Goal: Transaction & Acquisition: Purchase product/service

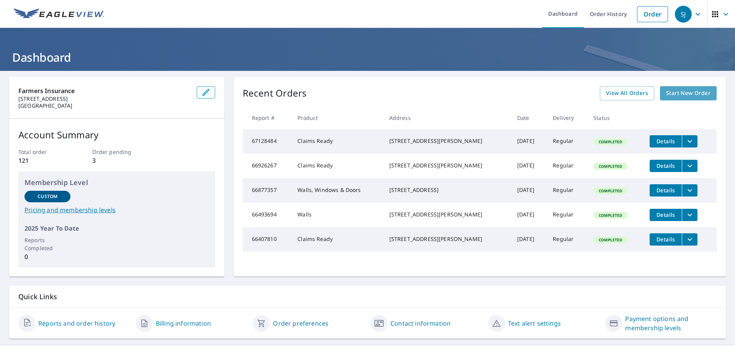
click at [667, 93] on span "Start New Order" at bounding box center [688, 93] width 44 height 10
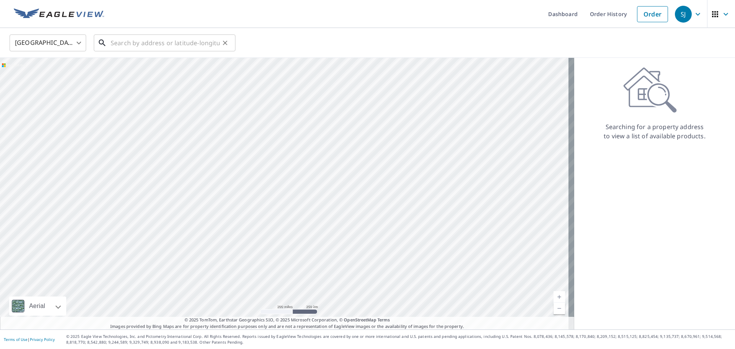
click at [144, 46] on input "text" at bounding box center [165, 42] width 109 height 21
paste input "[STREET_ADDRESS]"
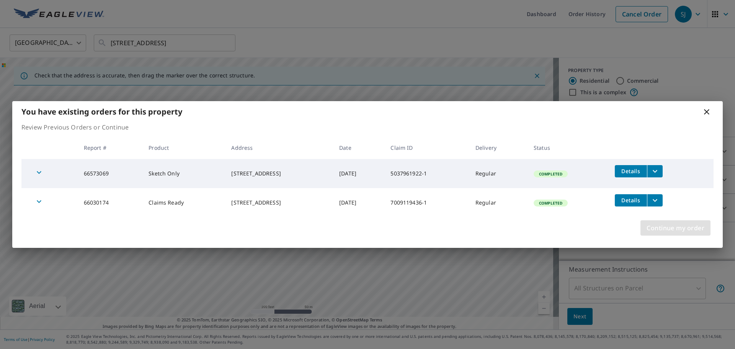
click at [656, 229] on span "Continue my order" at bounding box center [676, 227] width 58 height 11
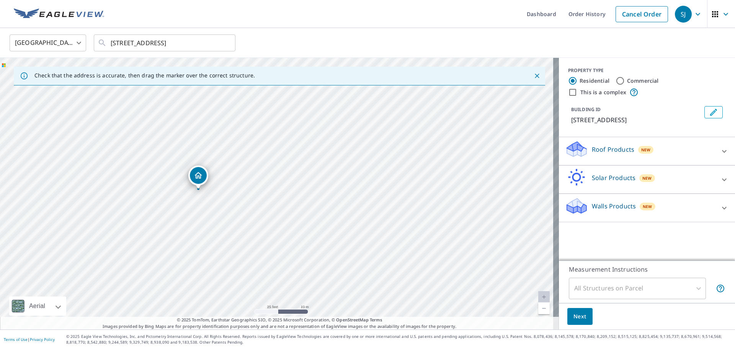
drag, startPoint x: 161, startPoint y: 168, endPoint x: 345, endPoint y: 241, distance: 198.2
click at [345, 241] on div "[STREET_ADDRESS]" at bounding box center [279, 194] width 559 height 272
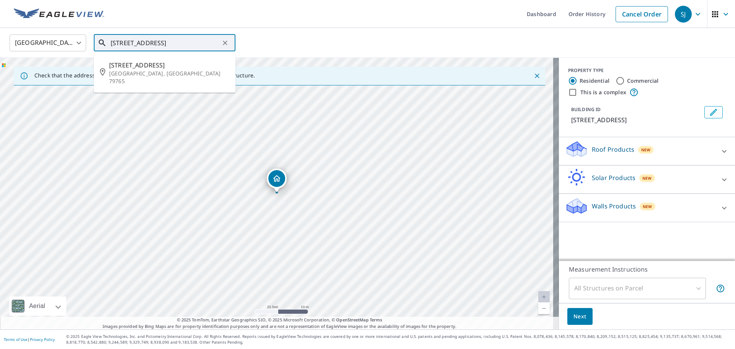
click at [125, 43] on input "[STREET_ADDRESS]" at bounding box center [165, 42] width 109 height 21
type input "[STREET_ADDRESS]"
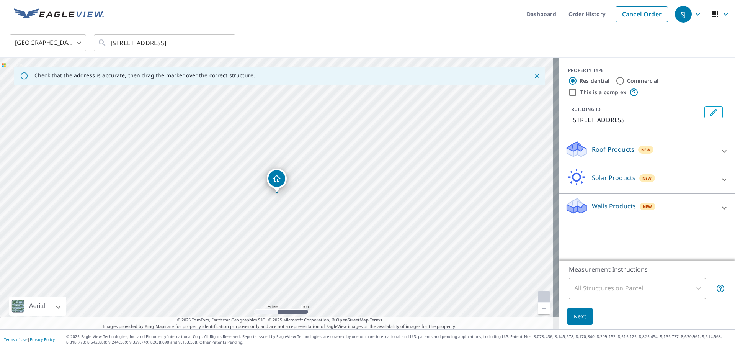
click at [721, 156] on icon at bounding box center [724, 151] width 9 height 9
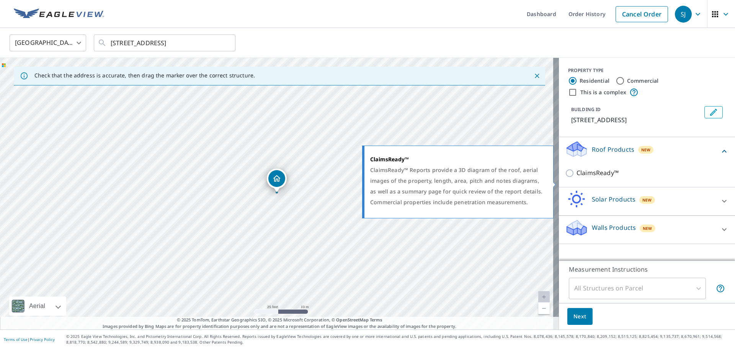
click at [565, 178] on input "ClaimsReady™" at bounding box center [570, 173] width 11 height 9
checkbox input "true"
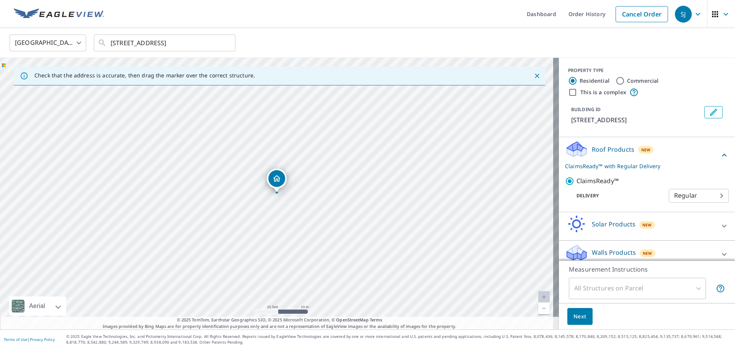
click at [576, 318] on span "Next" at bounding box center [580, 317] width 13 height 10
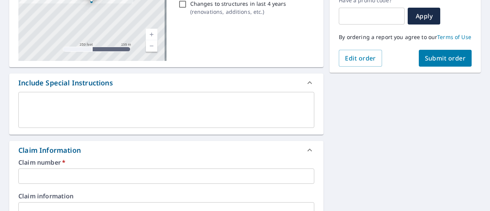
scroll to position [191, 0]
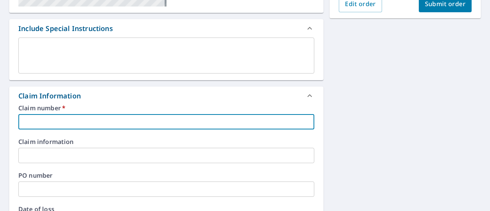
click at [40, 123] on input "text" at bounding box center [166, 121] width 296 height 15
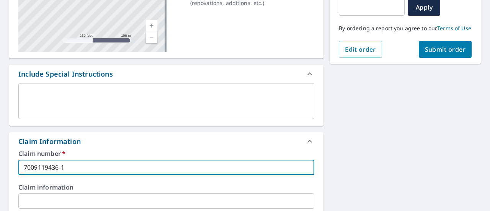
scroll to position [134, 0]
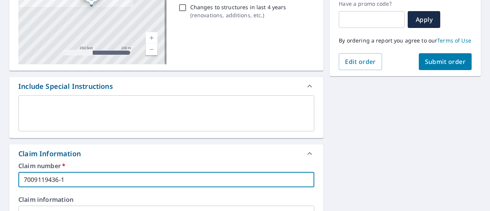
click at [436, 66] on span "Submit order" at bounding box center [445, 61] width 41 height 8
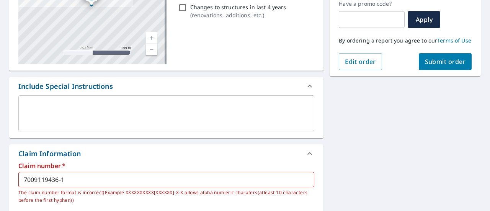
click at [82, 182] on input "7009119436-1" at bounding box center [166, 179] width 296 height 15
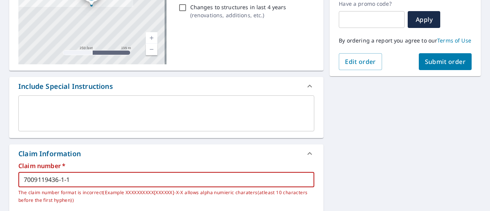
type input "7009119436-1-1"
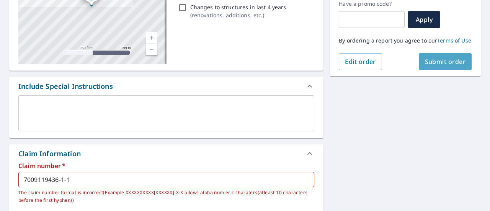
click at [445, 66] on span "Submit order" at bounding box center [445, 61] width 41 height 8
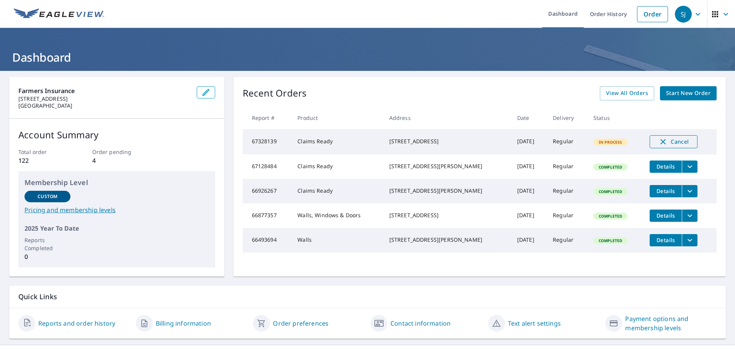
click at [666, 142] on span "Cancel" at bounding box center [674, 141] width 32 height 9
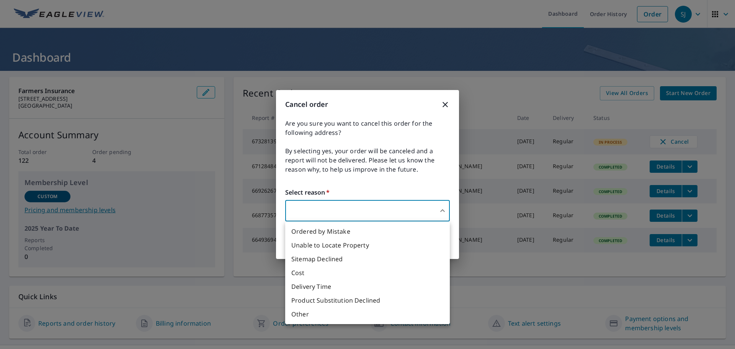
click at [365, 206] on body "SJ SJ Dashboard Order History Order SJ Dashboard Farmers Insurance [STREET_ADDR…" at bounding box center [367, 174] width 735 height 349
click at [351, 244] on li "Unable to Locate Property" at bounding box center [367, 245] width 165 height 14
type input "31"
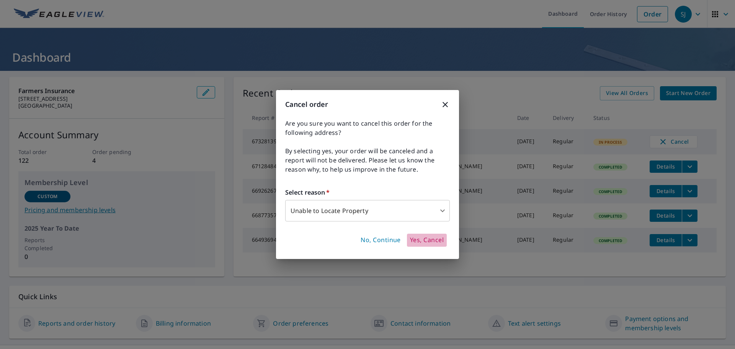
click at [419, 241] on span "Yes, Cancel" at bounding box center [427, 240] width 34 height 8
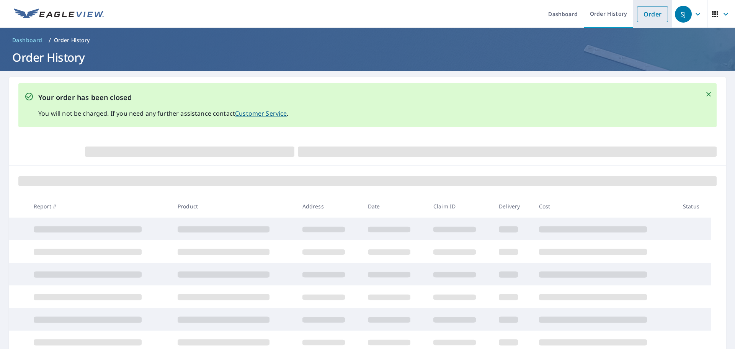
click at [641, 19] on link "Order" at bounding box center [652, 14] width 31 height 16
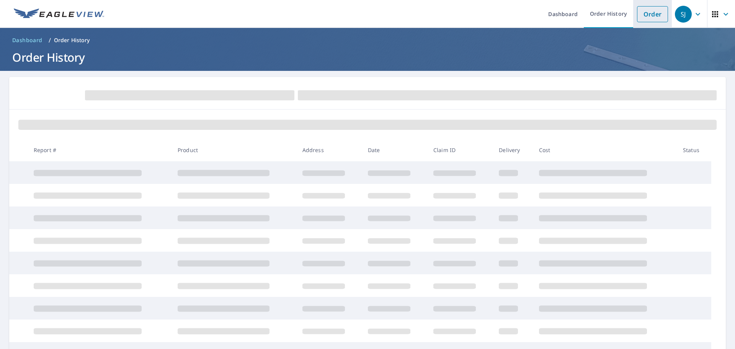
click at [644, 8] on link "Order" at bounding box center [652, 14] width 31 height 16
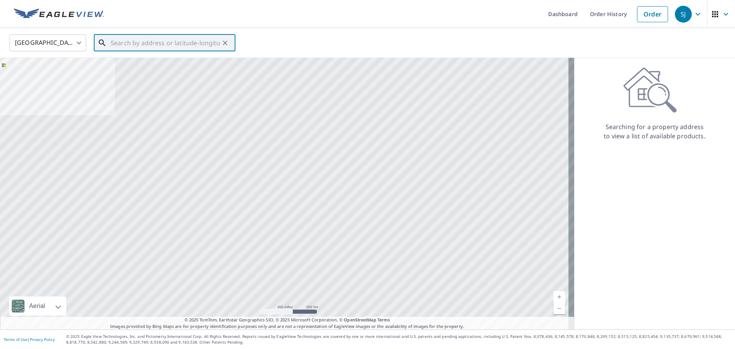
click at [129, 46] on input "text" at bounding box center [165, 42] width 109 height 21
paste input "[STREET_ADDRESS]"
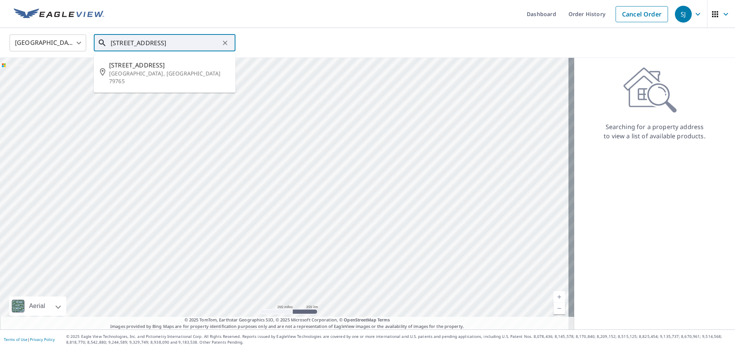
type input "[STREET_ADDRESS]"
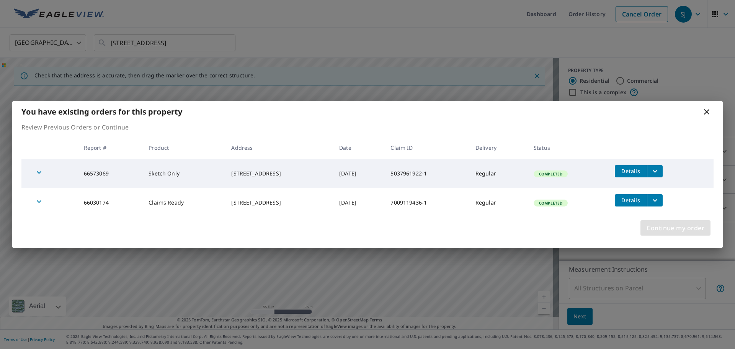
click at [658, 227] on span "Continue my order" at bounding box center [676, 227] width 58 height 11
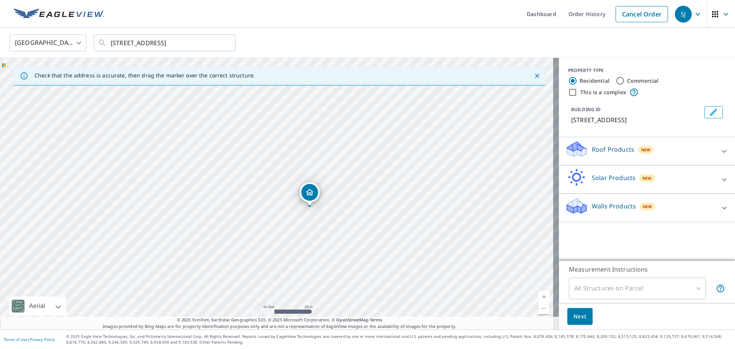
drag, startPoint x: 304, startPoint y: 175, endPoint x: 309, endPoint y: 191, distance: 16.2
click at [720, 156] on icon at bounding box center [724, 151] width 9 height 9
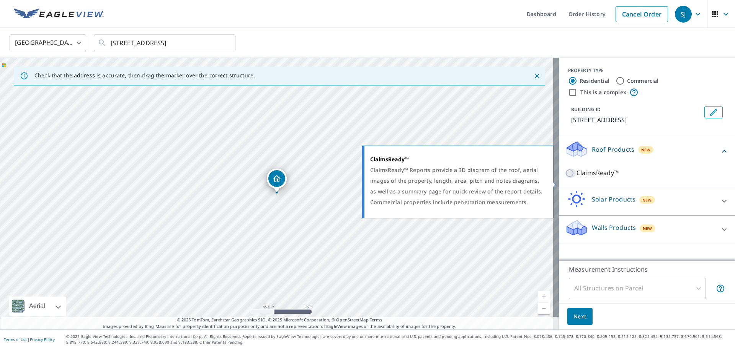
click at [567, 178] on input "ClaimsReady™" at bounding box center [570, 173] width 11 height 9
checkbox input "true"
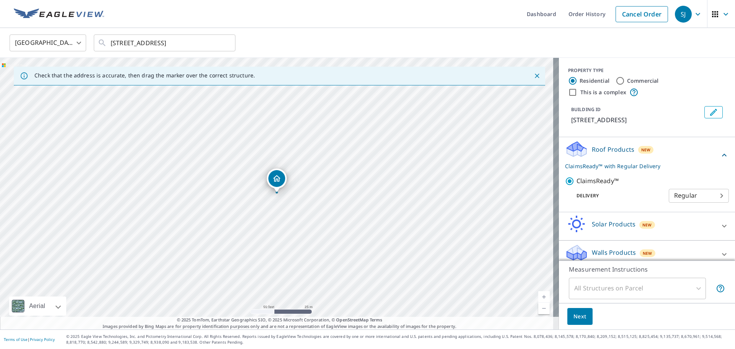
click at [195, 204] on div "[STREET_ADDRESS]" at bounding box center [279, 194] width 559 height 272
drag, startPoint x: 296, startPoint y: 154, endPoint x: 294, endPoint y: 189, distance: 34.6
click at [294, 189] on div "[STREET_ADDRESS]" at bounding box center [279, 194] width 559 height 272
click at [578, 317] on span "Next" at bounding box center [580, 317] width 13 height 10
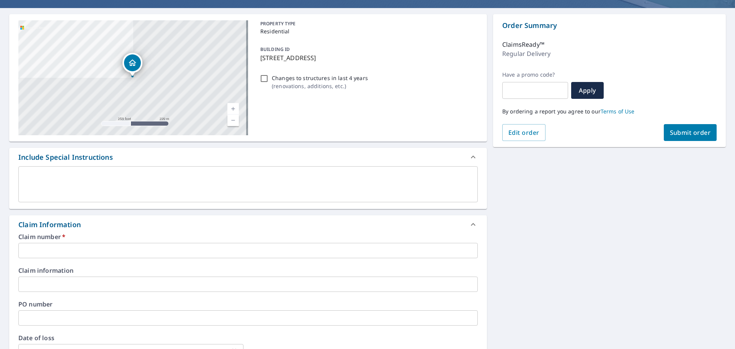
scroll to position [77, 0]
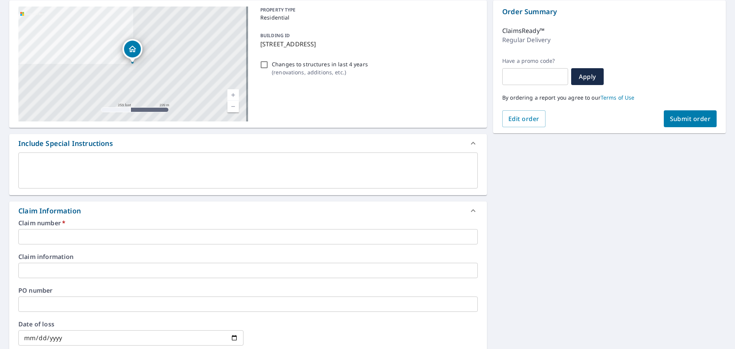
click at [30, 236] on input "text" at bounding box center [248, 236] width 460 height 15
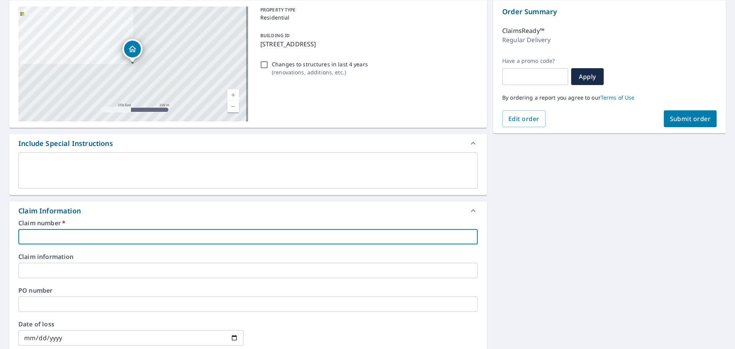
paste input "7009119436-1"
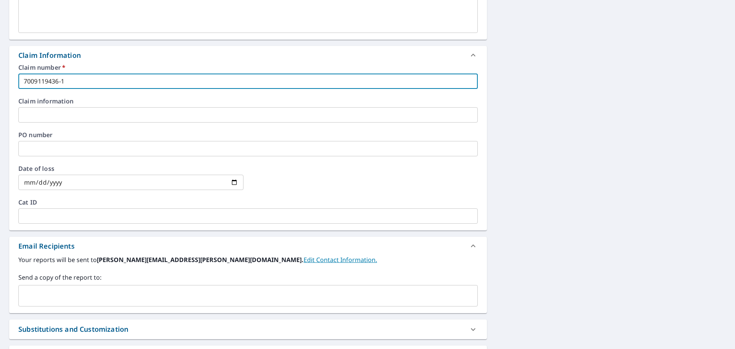
scroll to position [150, 0]
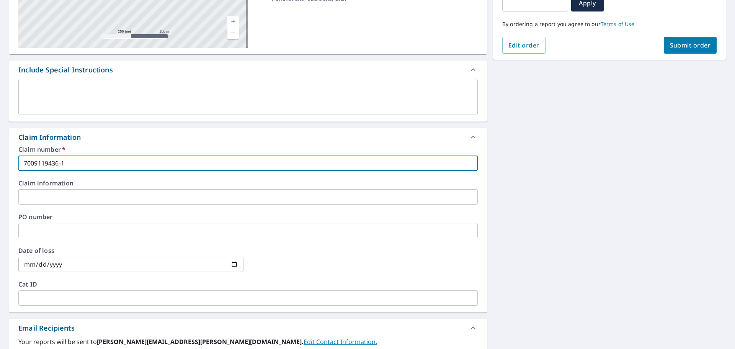
type input "7009119436-1"
click at [55, 102] on textarea at bounding box center [248, 97] width 449 height 22
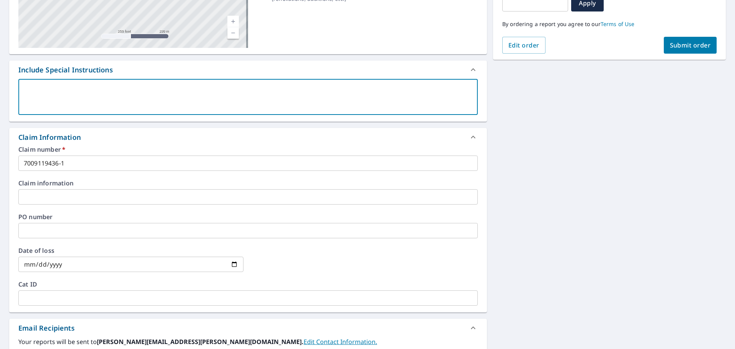
type textarea "t"
type textarea "x"
type textarea "th"
type textarea "x"
type textarea "the"
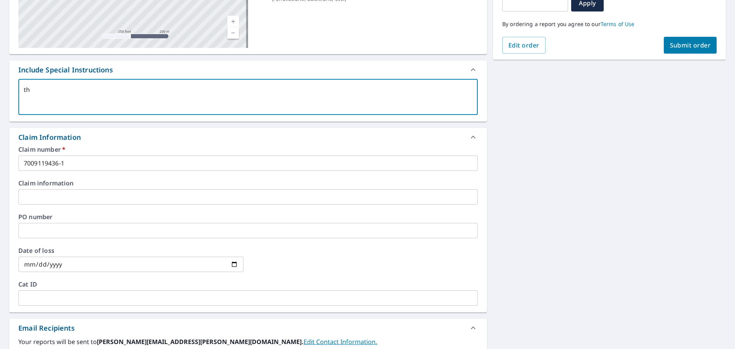
type textarea "x"
type textarea "the"
type textarea "x"
type textarea "the c"
type textarea "x"
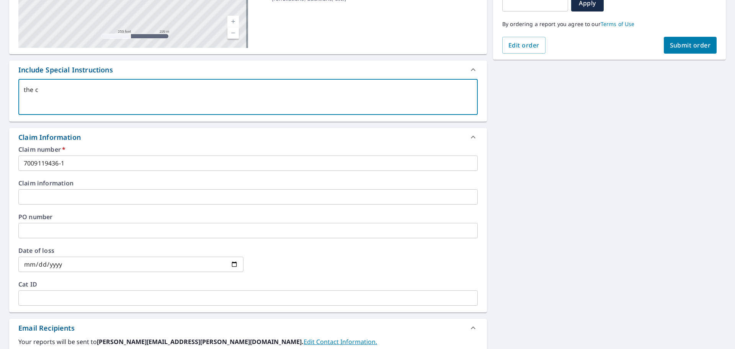
type textarea "the co"
type textarea "x"
type textarea "the cor"
type textarea "x"
type textarea "the corr"
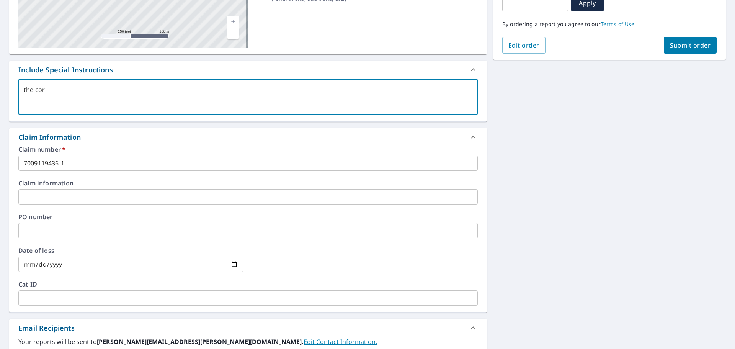
type textarea "x"
type textarea "the corre"
type textarea "x"
type textarea "the correc"
type textarea "x"
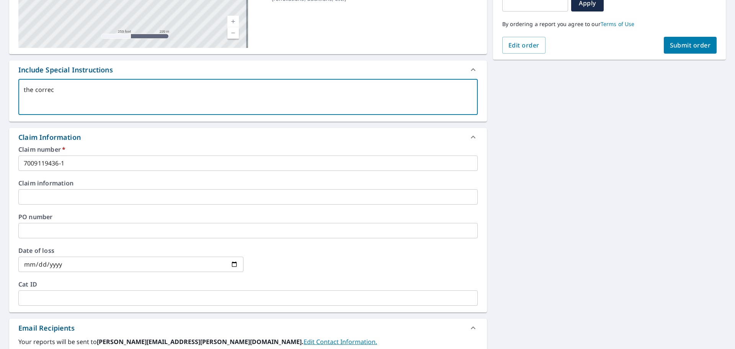
type textarea "the correct"
type textarea "x"
type textarea "the correct"
type textarea "x"
type textarea "the correct a"
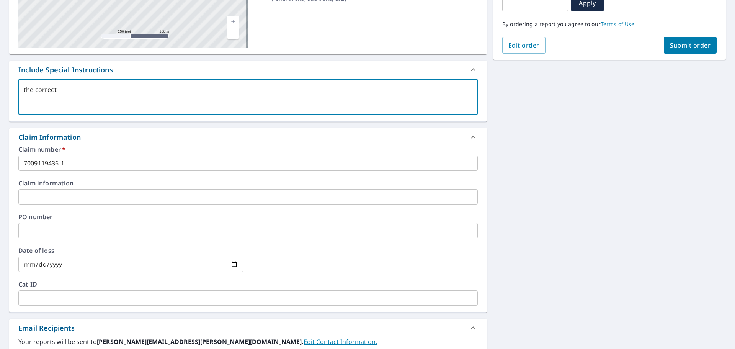
type textarea "x"
type textarea "the correct ad"
type textarea "x"
type textarea "the correct add"
type textarea "x"
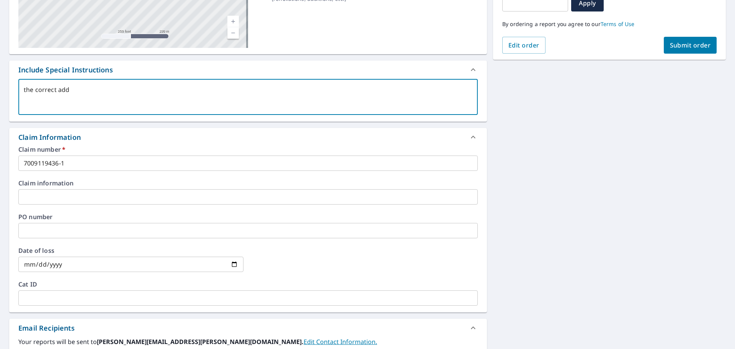
type textarea "the correct addr"
type textarea "x"
type textarea "the correct addre"
type textarea "x"
type textarea "the correct addres"
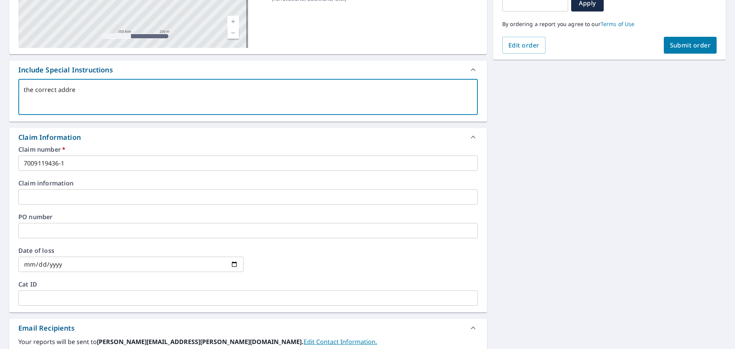
type textarea "x"
type textarea "the correct address"
type textarea "x"
type textarea "the correct address"
type textarea "x"
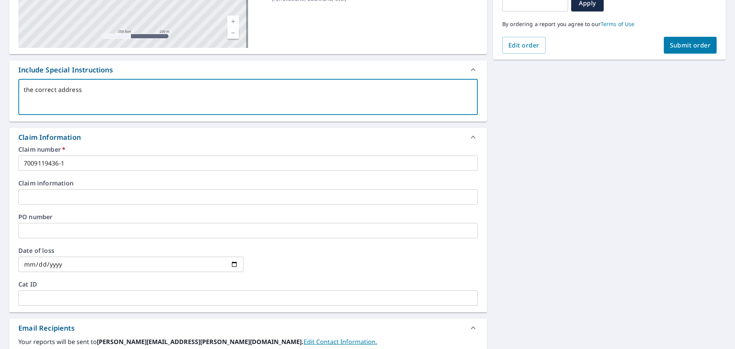
type textarea "the correct address f"
type textarea "x"
type textarea "the correct address fo"
type textarea "x"
type textarea "the correct address for"
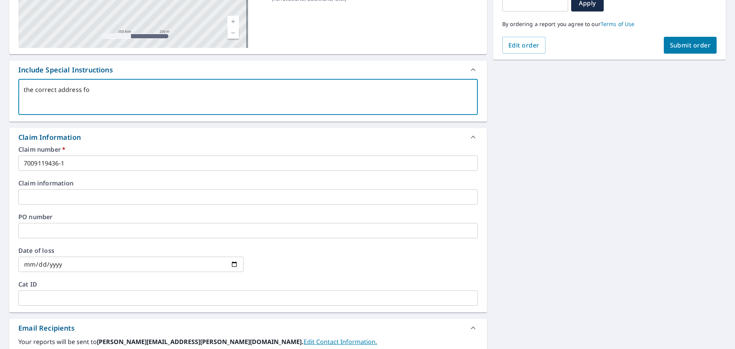
type textarea "x"
type textarea "the correct address for"
type textarea "x"
type textarea "the correct address for t"
type textarea "x"
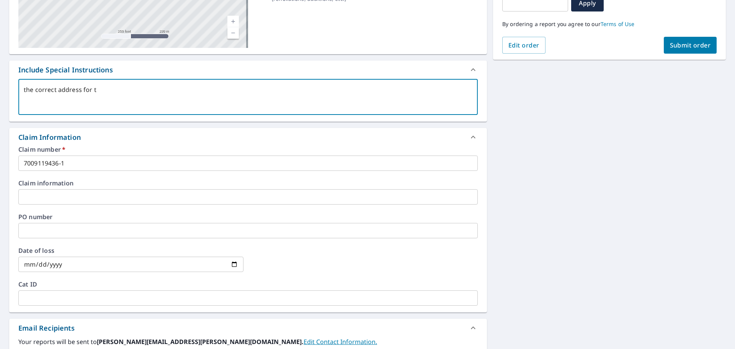
type textarea "the correct address for th"
type textarea "x"
type textarea "the correct address for thio"
type textarea "x"
type textarea "the correct address for thios"
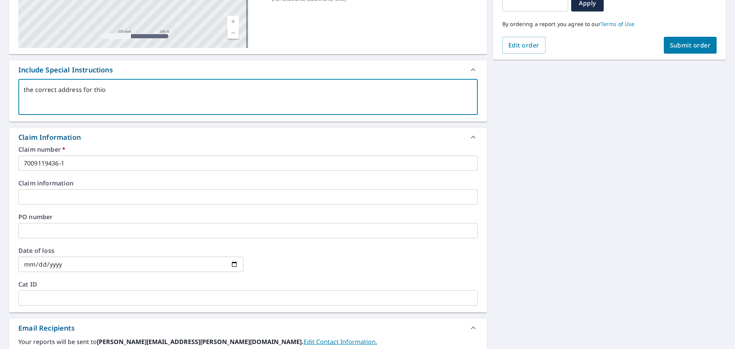
type textarea "x"
type textarea "the correct address for thios"
type textarea "x"
type textarea "the correct address for thios h"
type textarea "x"
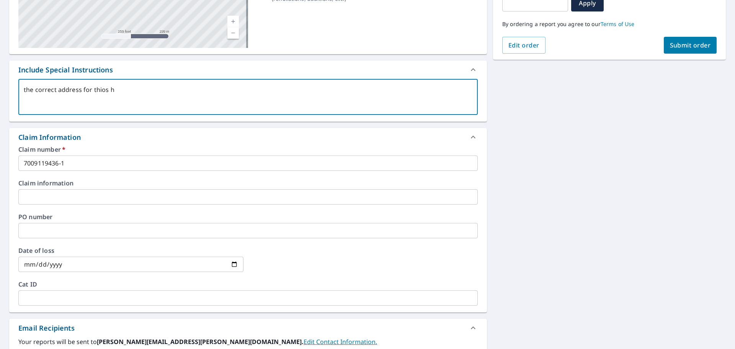
type textarea "the correct address for thios ho"
type textarea "x"
type textarea "the correct address for thios hom"
type textarea "x"
type textarea "the correct address for thios home"
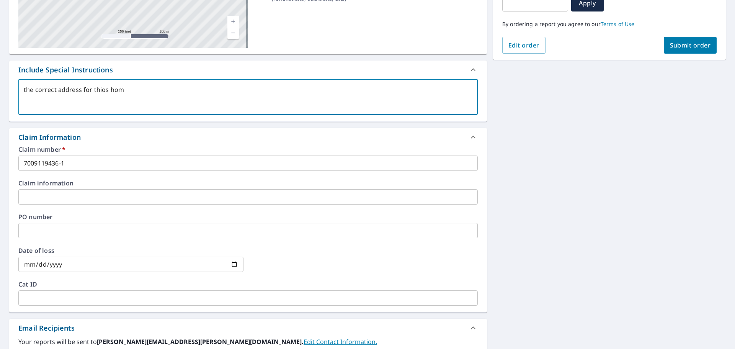
type textarea "x"
type textarea "the correct address for thios home"
type textarea "x"
type textarea "the correct address for thios home"
type textarea "x"
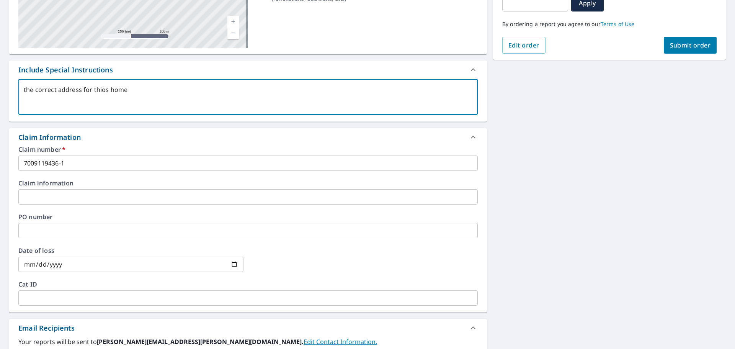
type textarea "the correct address for thios hom"
type textarea "x"
type textarea "the correct address for thios ho"
type textarea "x"
type textarea "the correct address for thios h"
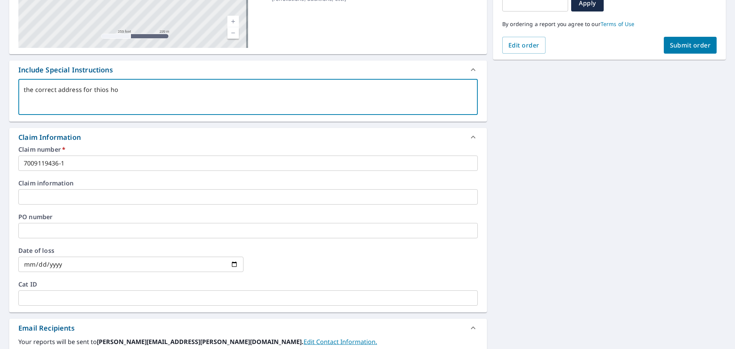
type textarea "x"
type textarea "the correct address for thios"
type textarea "x"
type textarea "the correct address for thios"
type textarea "x"
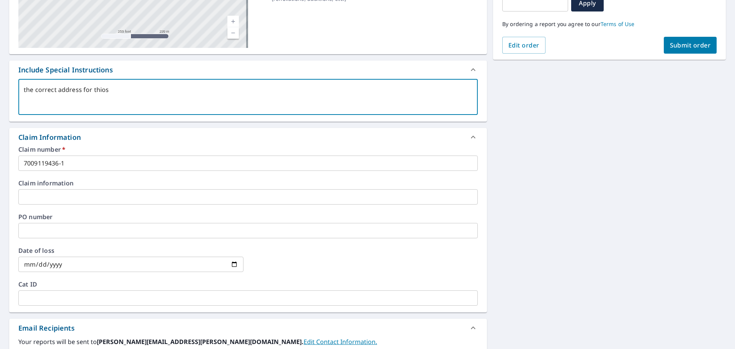
type textarea "the correct address for thio"
type textarea "x"
type textarea "the correct address for thi"
type textarea "x"
type textarea "the correct address for this"
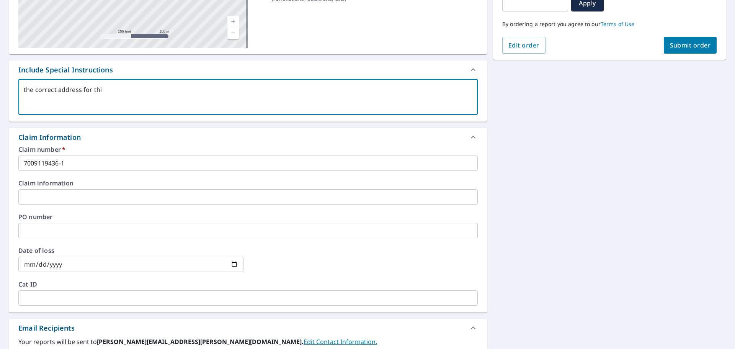
type textarea "x"
type textarea "the correct address for this"
type textarea "x"
type textarea "the correct address for this s"
type textarea "x"
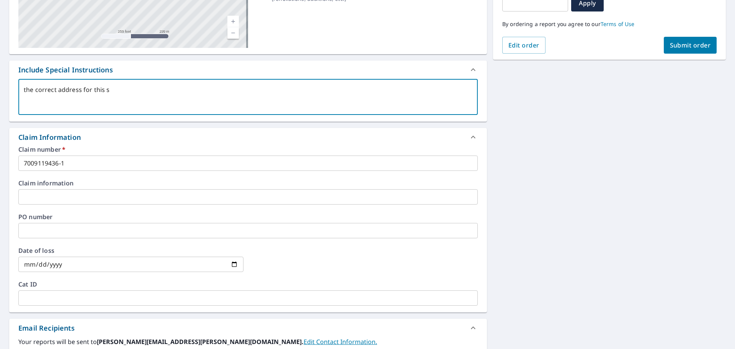
type textarea "the correct address for this sh"
type textarea "x"
type textarea "the correct address for this sho"
type textarea "x"
type textarea "the correct address for this shou"
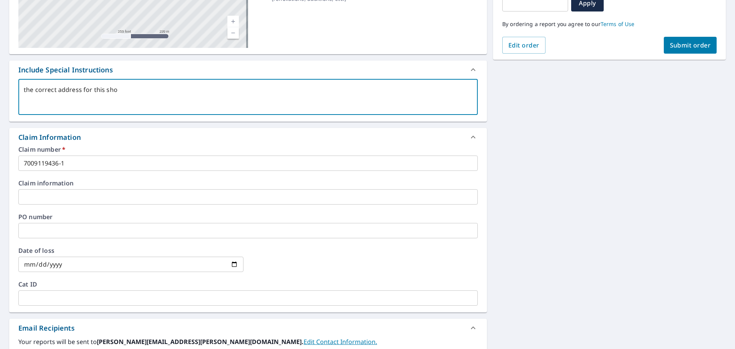
type textarea "x"
type textarea "the correct address for this shoul"
type textarea "x"
type textarea "the correct address for this should"
type textarea "x"
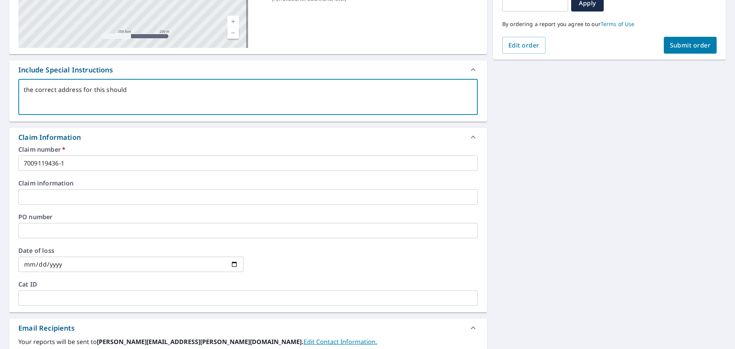
type textarea "the correct address for this should"
type textarea "x"
type textarea "the correct address for this should b"
type textarea "x"
type textarea "the correct address for this should be"
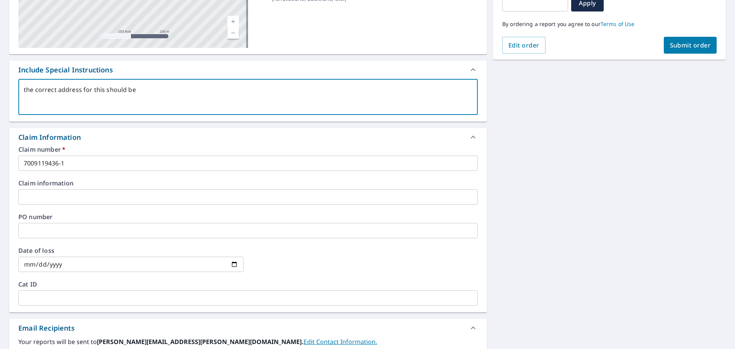
type textarea "x"
type textarea "the correct address for this should be"
type textarea "x"
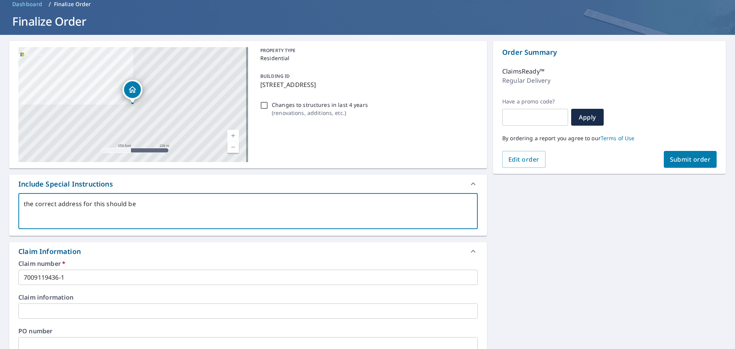
scroll to position [35, 0]
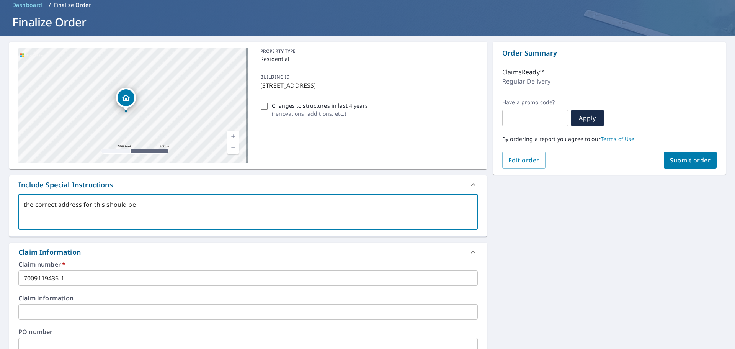
type textarea "the correct address for this should be 1"
type textarea "x"
type textarea "the correct address for this should be 13"
type textarea "x"
type textarea "the correct address for this should be 132"
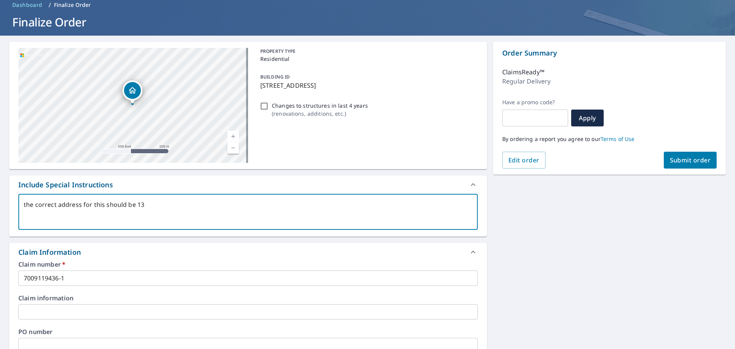
type textarea "x"
type textarea "the correct address for this should be 1320"
type textarea "x"
type textarea "the correct address for this should be 13209"
type textarea "x"
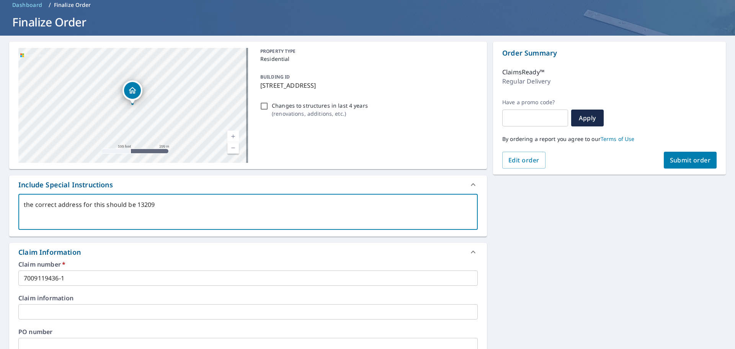
type textarea "the correct address for this should be 13209-"
type textarea "x"
type textarea "the correct address for this should be 13209-p"
type textarea "x"
type textarea "the correct address for this should be 13209-pl"
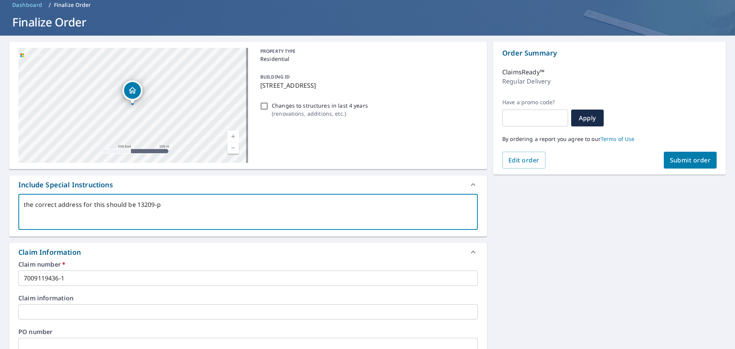
type textarea "x"
type textarea "the correct address for this should be 13209-ple"
type textarea "x"
type textarea "the correct address for this should be 13209-plea"
type textarea "x"
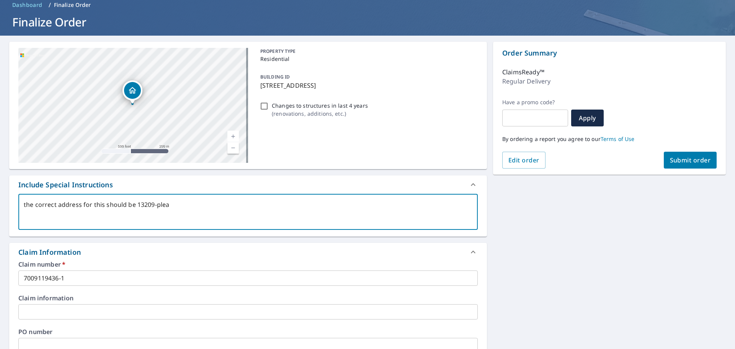
type textarea "the correct address for this should be 13209-pleas"
type textarea "x"
type textarea "the correct address for this should be 13209-please"
type textarea "x"
type textarea "the correct address for this should be 13209-please"
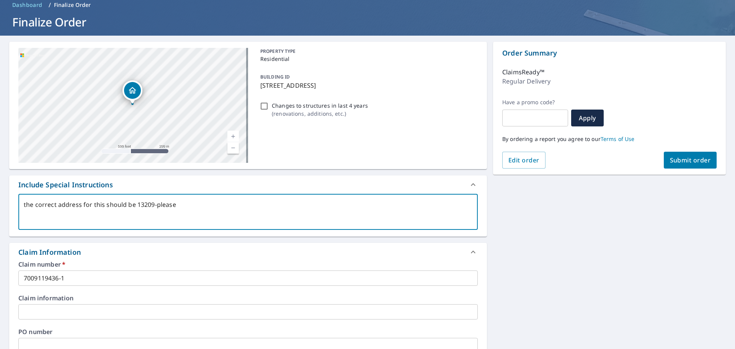
type textarea "x"
type textarea "the correct address for this should be 13209-please"
type textarea "x"
type textarea "the correct address for this should be 13209-pleas"
type textarea "x"
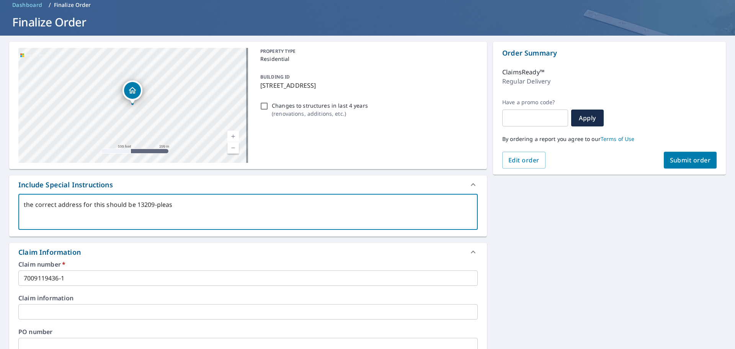
type textarea "the correct address for this should be 13209-plea"
type textarea "x"
type textarea "the correct address for this should be 13209-ple"
type textarea "x"
type textarea "the correct address for this should be 13209-pl"
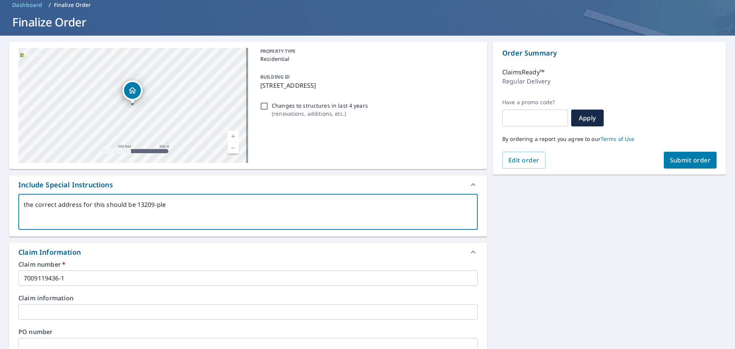
type textarea "x"
type textarea "the correct address for this should be 13209-p"
type textarea "x"
type textarea "the correct address for this should be 13209-"
type textarea "x"
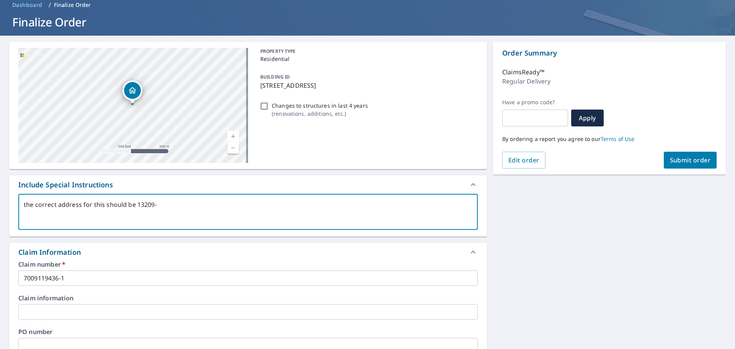
type textarea "the correct address for this should be 13209-"
click at [677, 160] on span "Submit order" at bounding box center [690, 160] width 41 height 8
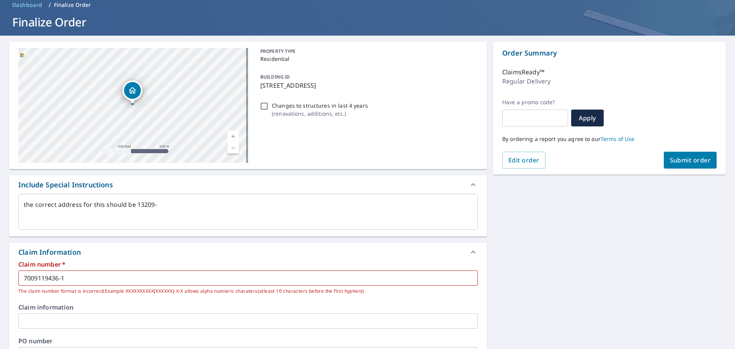
click at [93, 277] on input "7009119436-1" at bounding box center [248, 277] width 460 height 15
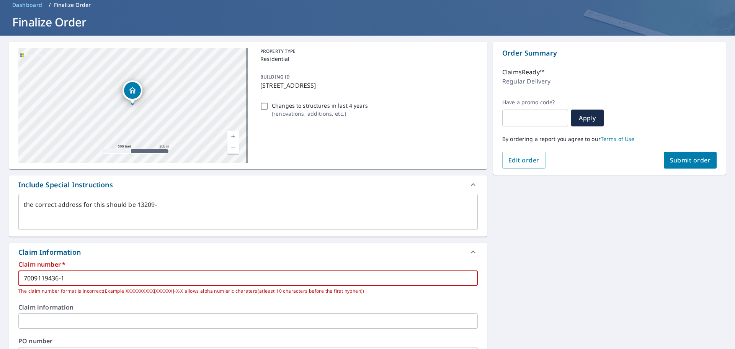
type textarea "x"
type input "7009119436-1-"
type textarea "x"
type input "7009119436-1-1"
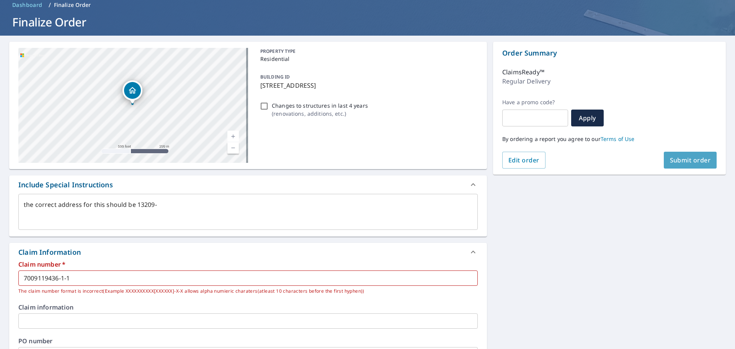
click at [690, 161] on span "Submit order" at bounding box center [690, 160] width 41 height 8
type textarea "x"
